Goal: Find specific page/section: Find specific page/section

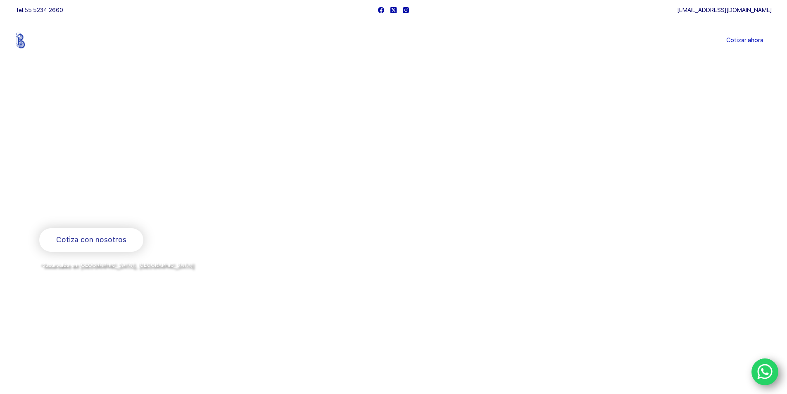
click at [325, 40] on link "Productos" at bounding box center [324, 40] width 56 height 0
click at [340, 43] on span "Menu Principal" at bounding box center [340, 41] width 10 height 10
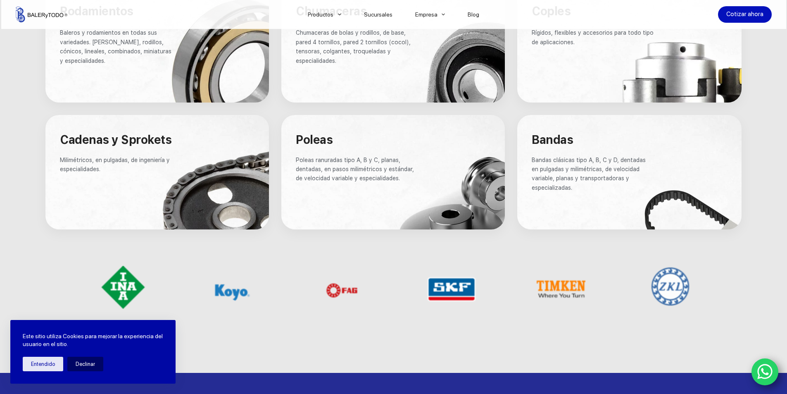
scroll to position [578, 0]
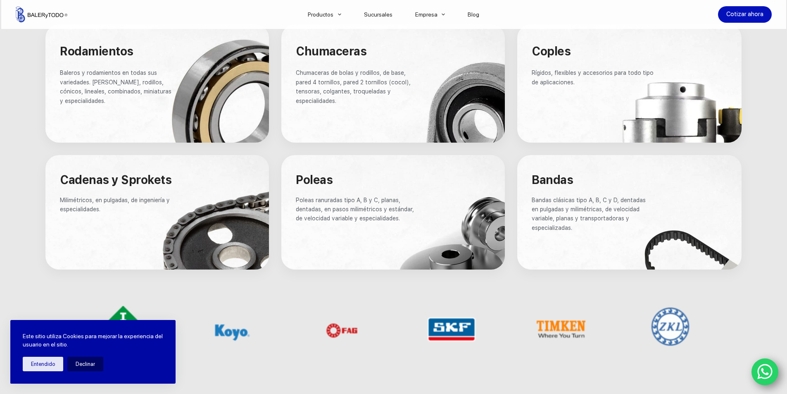
scroll to position [537, 0]
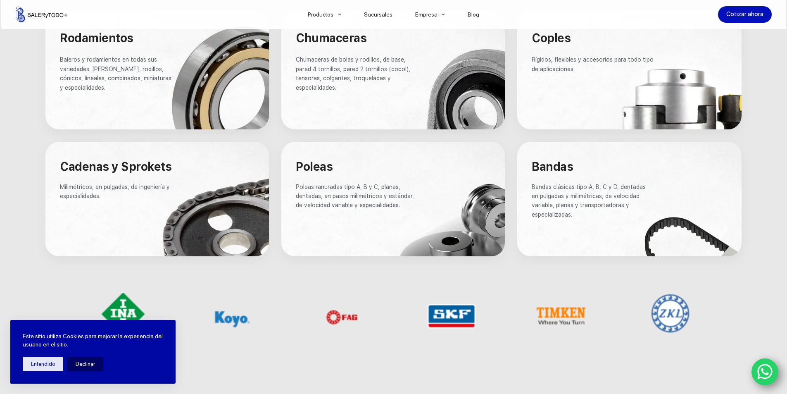
click at [335, 201] on p "Poleas ranuradas tipo A, B y C, planas, dentadas, en pasos milimétricos y están…" at bounding box center [357, 196] width 122 height 28
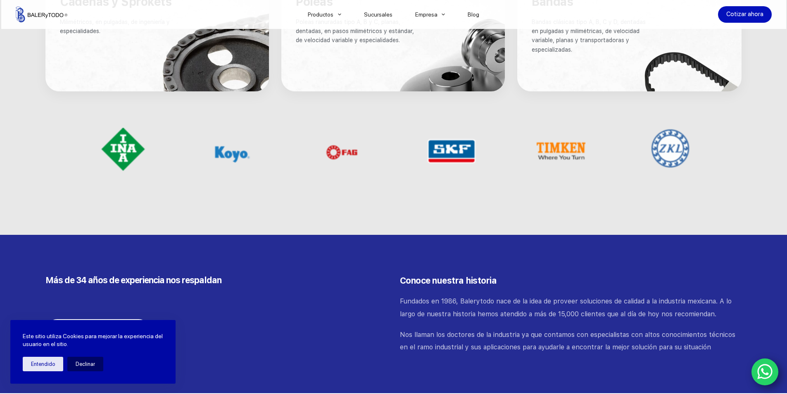
scroll to position [702, 0]
